Goal: Task Accomplishment & Management: Complete application form

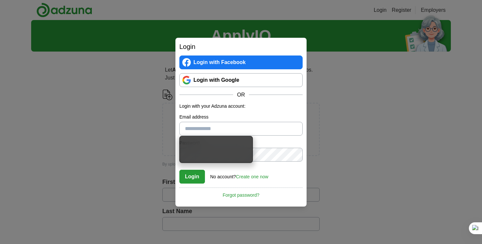
click at [234, 73] on link "Login with Google" at bounding box center [240, 80] width 123 height 14
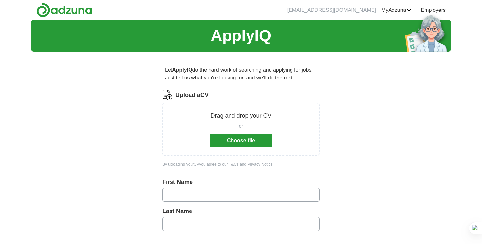
click at [243, 146] on button "Choose file" at bounding box center [241, 140] width 63 height 14
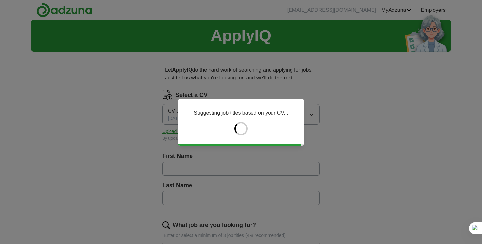
type input "*****"
type input "*******"
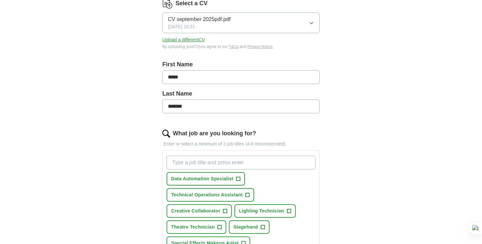
scroll to position [135, 0]
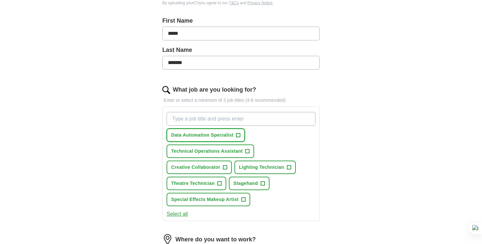
click at [218, 139] on button "Data Automation Specialist +" at bounding box center [206, 134] width 78 height 13
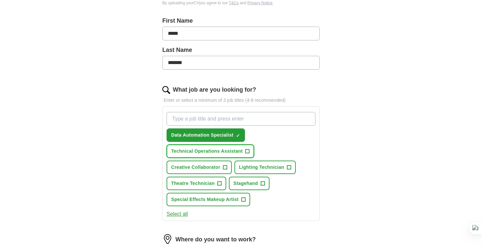
click at [246, 153] on span "+" at bounding box center [248, 151] width 4 height 5
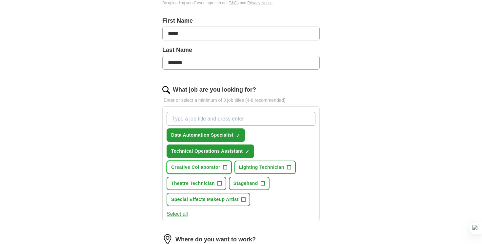
click at [223, 168] on button "Creative Collaborator +" at bounding box center [199, 166] width 65 height 13
click at [260, 167] on span "Lighting Technician" at bounding box center [261, 167] width 45 height 7
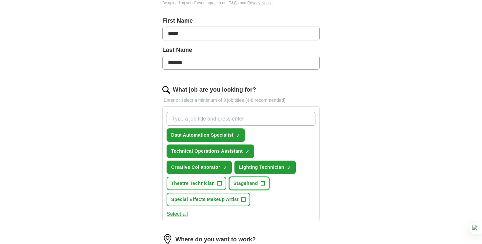
click at [251, 182] on span "Stagehand" at bounding box center [245, 183] width 25 height 7
click at [217, 186] on button "Theatre Technician +" at bounding box center [197, 182] width 60 height 13
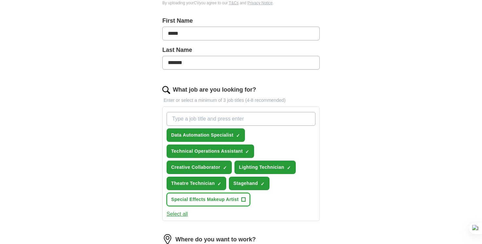
click at [231, 200] on span "Special Effects Makeup Artist" at bounding box center [205, 199] width 68 height 7
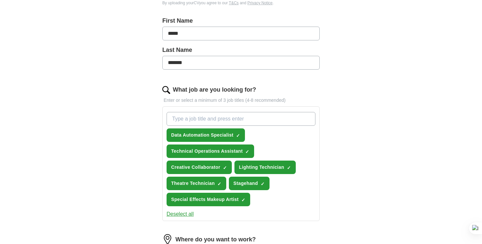
click at [256, 118] on input "What job are you looking for?" at bounding box center [241, 119] width 149 height 14
type input "bar staff"
type input "c"
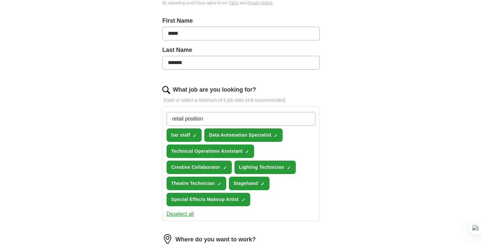
type input "retail positions"
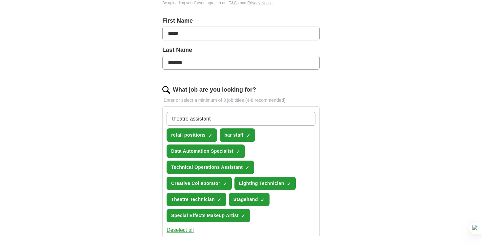
type input "theatre assistant"
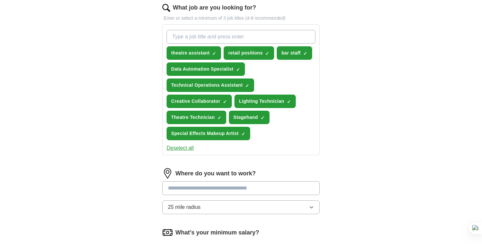
scroll to position [219, 0]
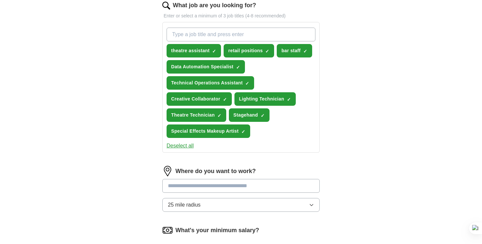
click at [216, 183] on input at bounding box center [240, 186] width 157 height 14
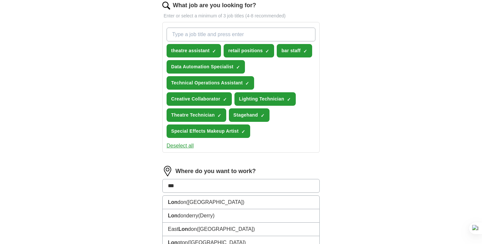
type input "****"
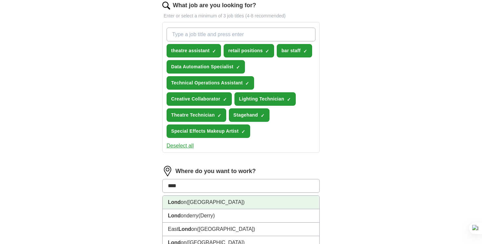
click at [236, 200] on li "Lond on ([GEOGRAPHIC_DATA])" at bounding box center [241, 201] width 157 height 13
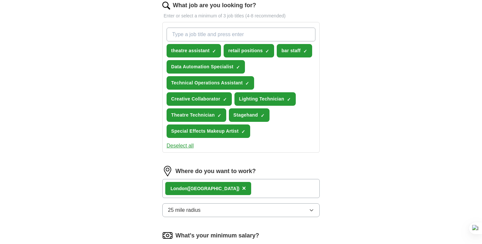
click at [215, 209] on button "25 mile radius" at bounding box center [240, 210] width 157 height 14
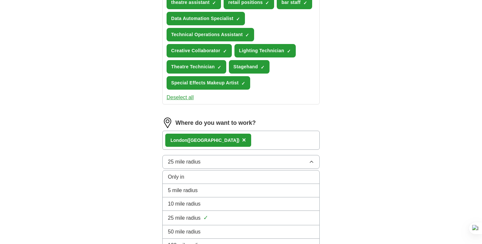
scroll to position [276, 0]
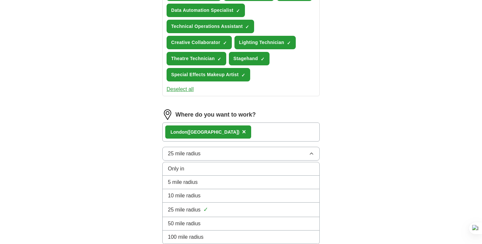
click at [212, 182] on div "5 mile radius" at bounding box center [241, 182] width 146 height 8
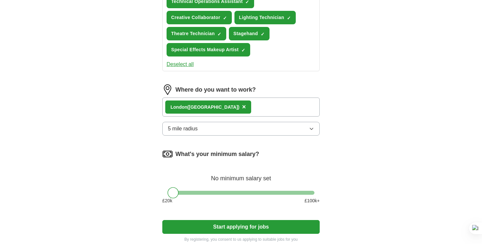
scroll to position [306, 0]
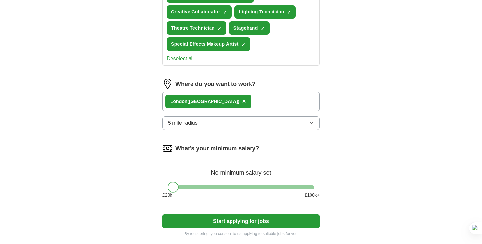
click at [170, 188] on div at bounding box center [173, 186] width 11 height 11
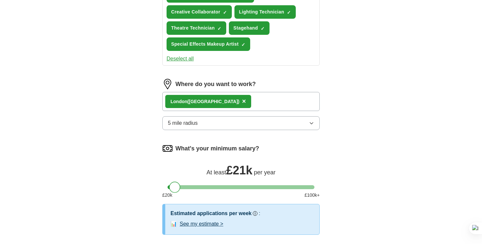
click at [172, 187] on div at bounding box center [174, 186] width 11 height 11
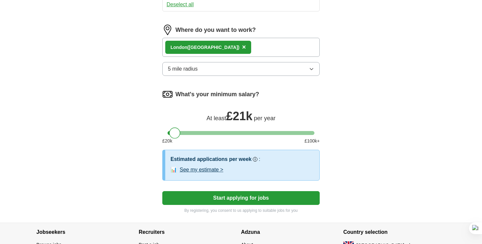
scroll to position [384, 0]
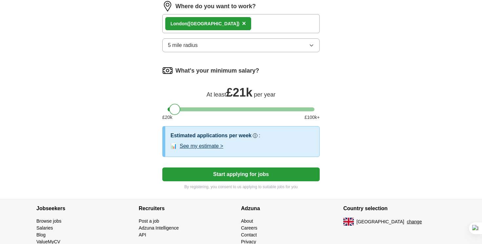
click at [207, 148] on button "See my estimate >" at bounding box center [202, 146] width 44 height 8
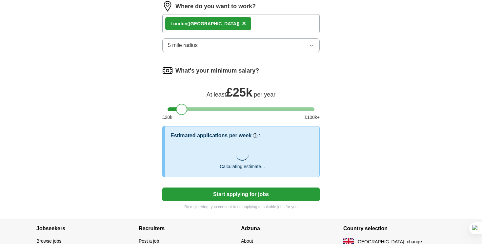
drag, startPoint x: 175, startPoint y: 111, endPoint x: 183, endPoint y: 109, distance: 7.7
click at [183, 109] on div at bounding box center [181, 109] width 11 height 11
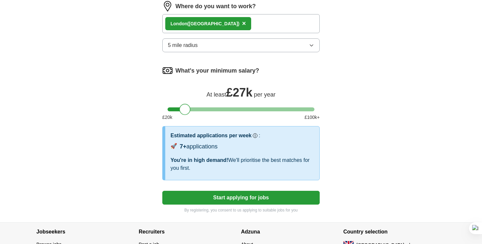
drag, startPoint x: 185, startPoint y: 111, endPoint x: 189, endPoint y: 109, distance: 4.3
click at [189, 109] on div at bounding box center [184, 109] width 11 height 11
click at [190, 196] on button "Start applying for jobs" at bounding box center [240, 198] width 157 height 14
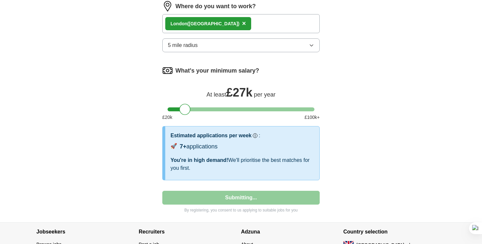
select select "**"
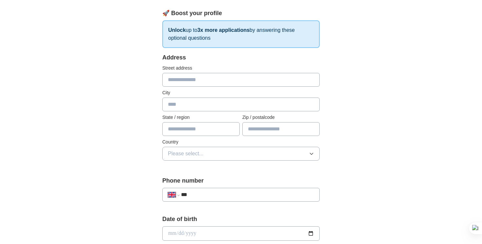
scroll to position [0, 0]
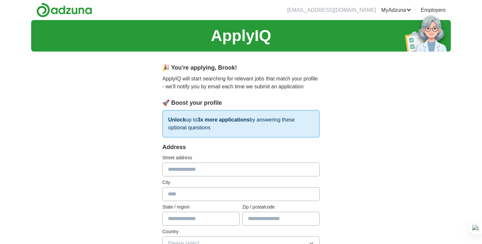
click at [195, 174] on input "text" at bounding box center [240, 169] width 157 height 14
type input "**********"
click at [207, 193] on input "text" at bounding box center [240, 194] width 157 height 14
type input "******"
click at [202, 216] on input "text" at bounding box center [200, 219] width 77 height 14
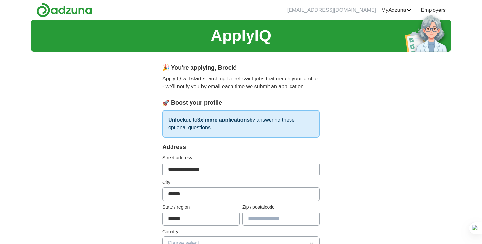
type input "******"
click at [257, 221] on input "text" at bounding box center [280, 219] width 77 height 14
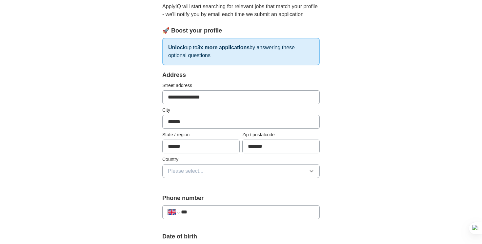
scroll to position [86, 0]
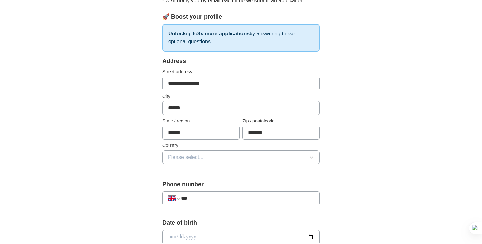
type input "*******"
click at [215, 160] on button "Please select..." at bounding box center [240, 157] width 157 height 14
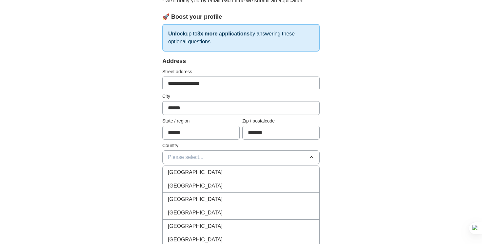
click at [214, 169] on div "[GEOGRAPHIC_DATA]" at bounding box center [241, 172] width 146 height 8
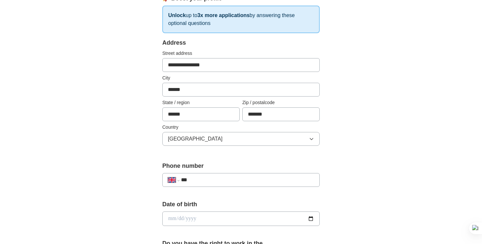
scroll to position [107, 0]
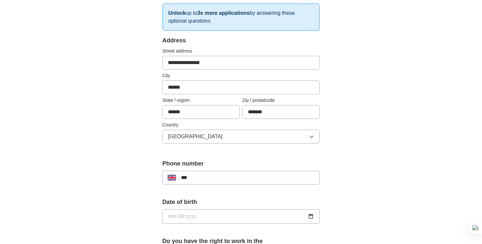
click at [203, 179] on input "***" at bounding box center [247, 177] width 133 height 8
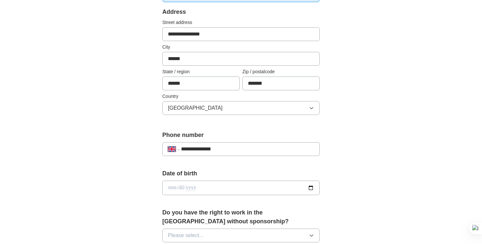
scroll to position [141, 0]
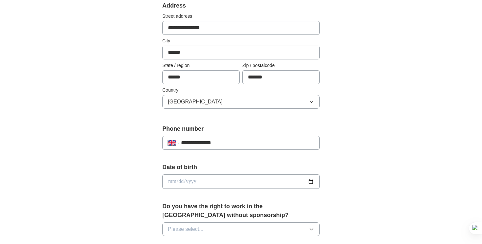
type input "**********"
click at [213, 174] on input "date" at bounding box center [240, 181] width 157 height 14
click at [309, 181] on input "date" at bounding box center [240, 181] width 157 height 14
type input "**********"
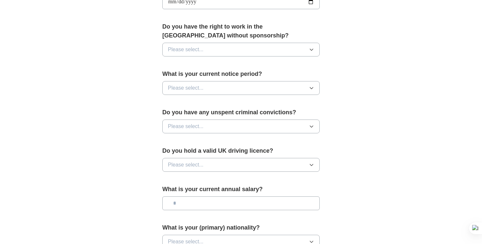
scroll to position [325, 0]
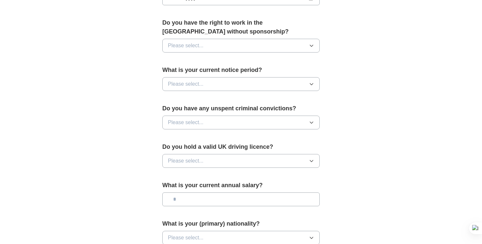
click at [254, 40] on button "Please select..." at bounding box center [240, 46] width 157 height 14
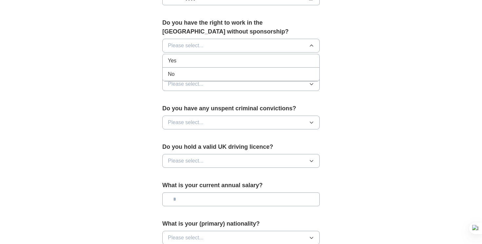
click at [225, 61] on div "Yes" at bounding box center [241, 61] width 146 height 8
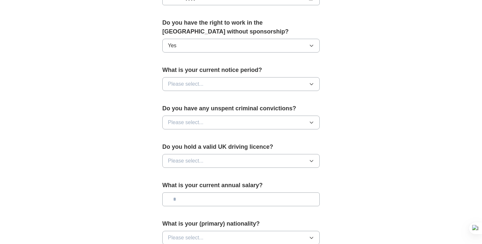
click at [210, 84] on button "Please select..." at bounding box center [240, 84] width 157 height 14
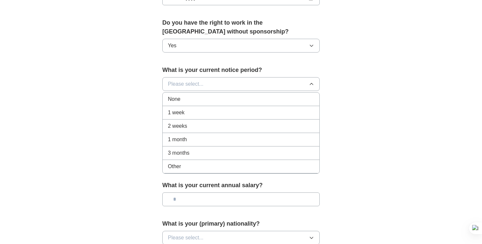
click at [209, 102] on div "None" at bounding box center [241, 99] width 146 height 8
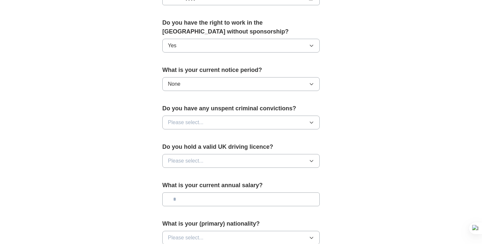
click at [207, 122] on button "Please select..." at bounding box center [240, 122] width 157 height 14
click at [193, 152] on div "No" at bounding box center [241, 151] width 146 height 8
click at [216, 164] on button "Please select..." at bounding box center [240, 161] width 157 height 14
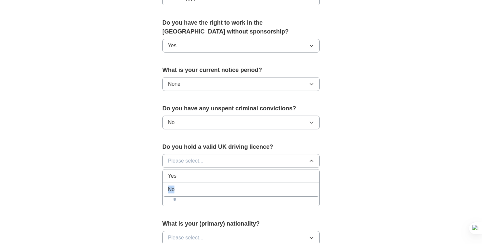
drag, startPoint x: 204, startPoint y: 175, endPoint x: 197, endPoint y: 187, distance: 12.8
click at [197, 187] on ul "Yes No" at bounding box center [240, 183] width 157 height 28
click at [197, 187] on div "No" at bounding box center [241, 189] width 146 height 8
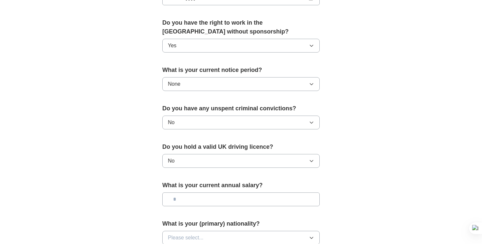
scroll to position [348, 0]
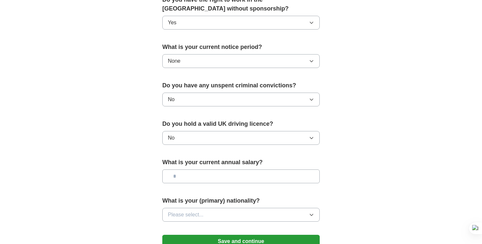
click at [199, 172] on input "text" at bounding box center [240, 176] width 157 height 14
type input "******"
click at [198, 213] on span "Please select..." at bounding box center [186, 215] width 36 height 8
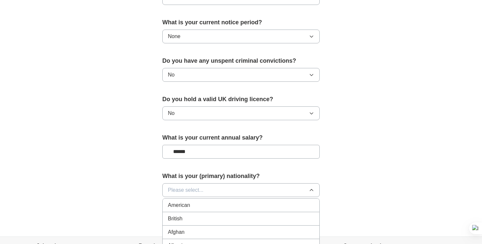
scroll to position [395, 0]
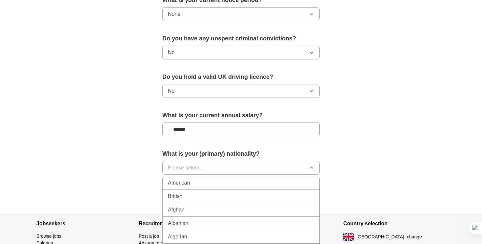
click at [198, 194] on div "British" at bounding box center [241, 196] width 146 height 8
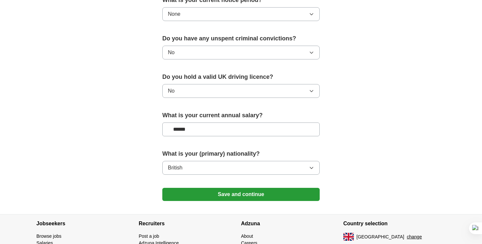
click at [223, 199] on button "Save and continue" at bounding box center [240, 194] width 157 height 13
